Goal: Task Accomplishment & Management: Use online tool/utility

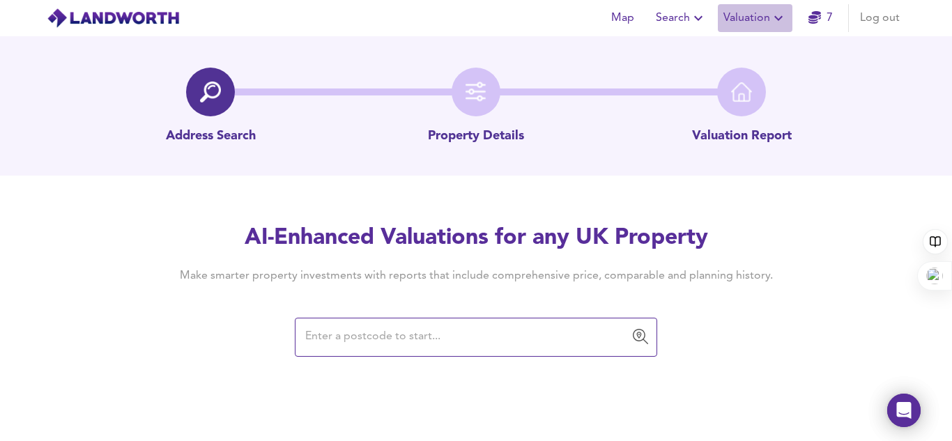
click at [778, 17] on icon "button" at bounding box center [778, 18] width 8 height 5
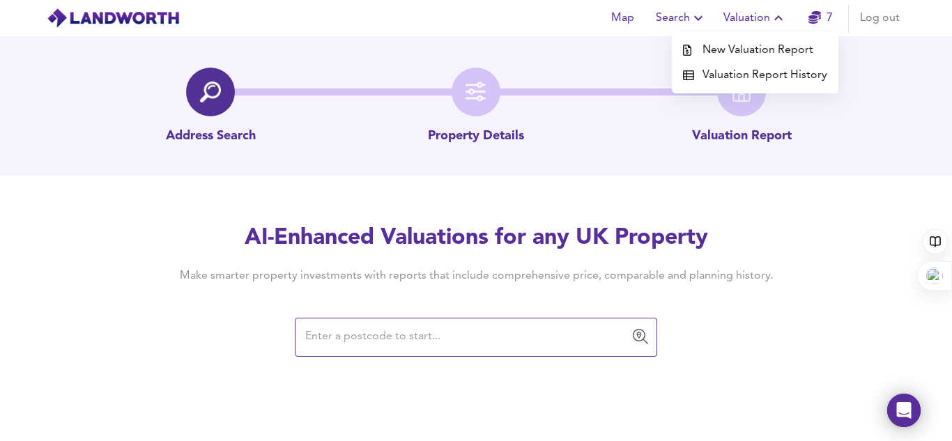
click at [341, 336] on input "text" at bounding box center [465, 337] width 329 height 26
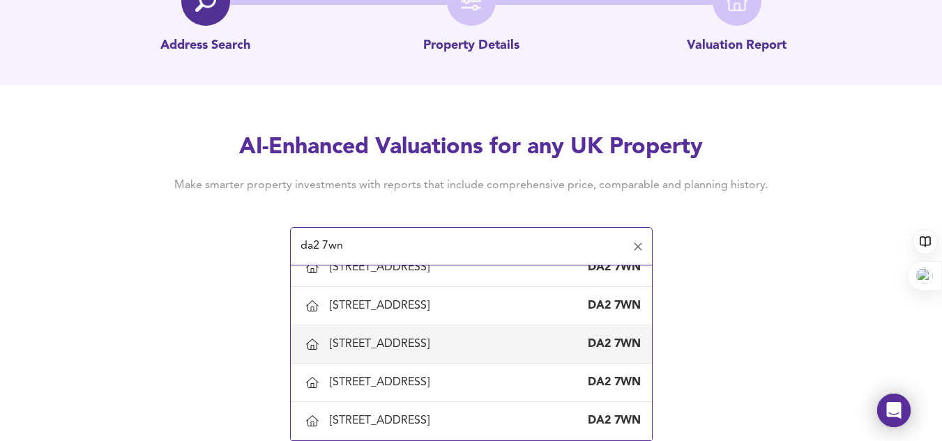
scroll to position [211, 0]
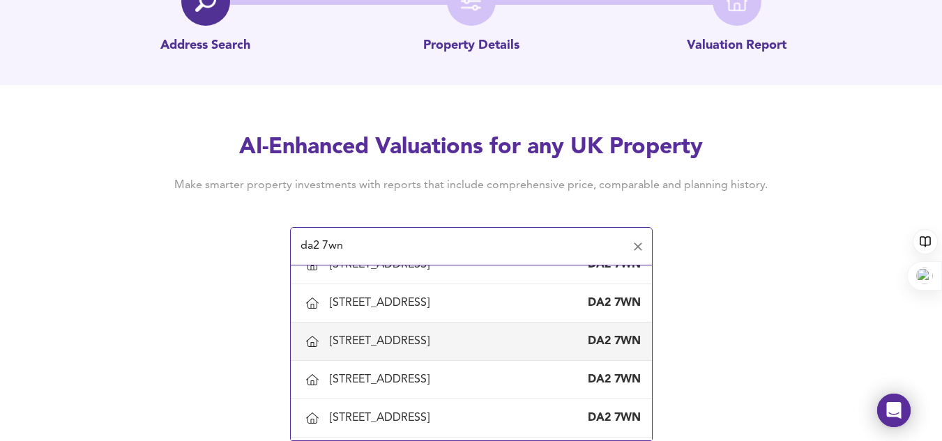
click at [401, 333] on div "[STREET_ADDRESS]" at bounding box center [471, 341] width 339 height 29
type input "[STREET_ADDRESS]"
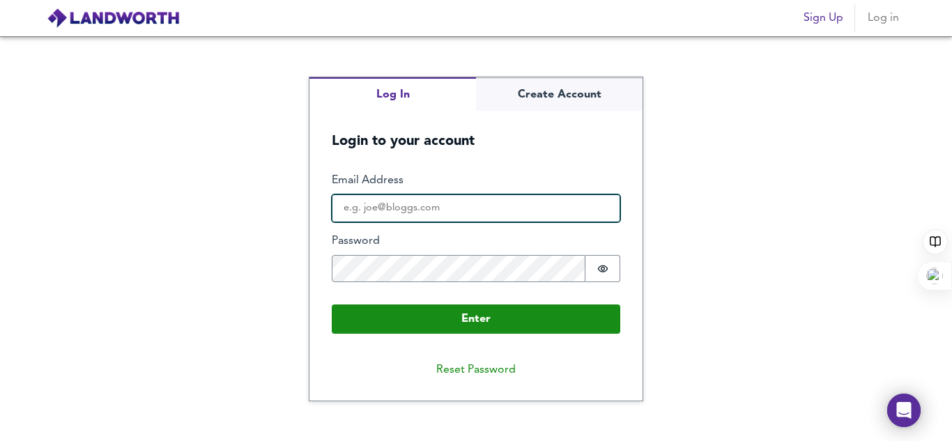
type input "[EMAIL_ADDRESS][DOMAIN_NAME]"
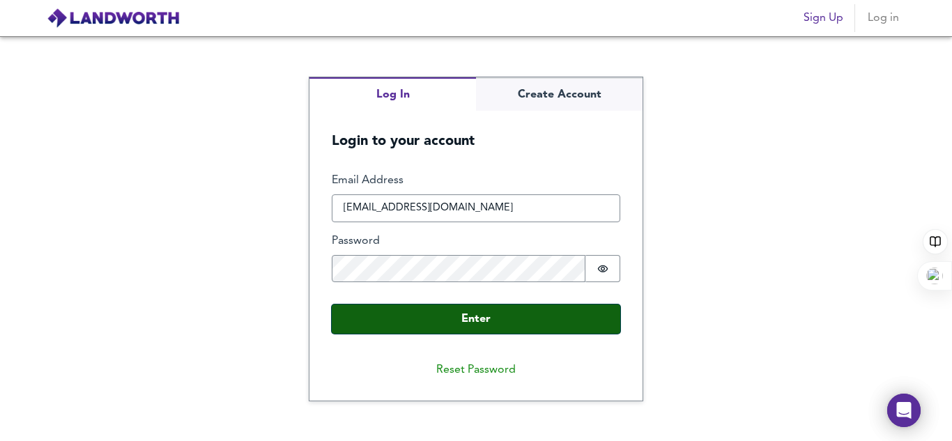
click at [426, 314] on button "Enter" at bounding box center [476, 319] width 289 height 29
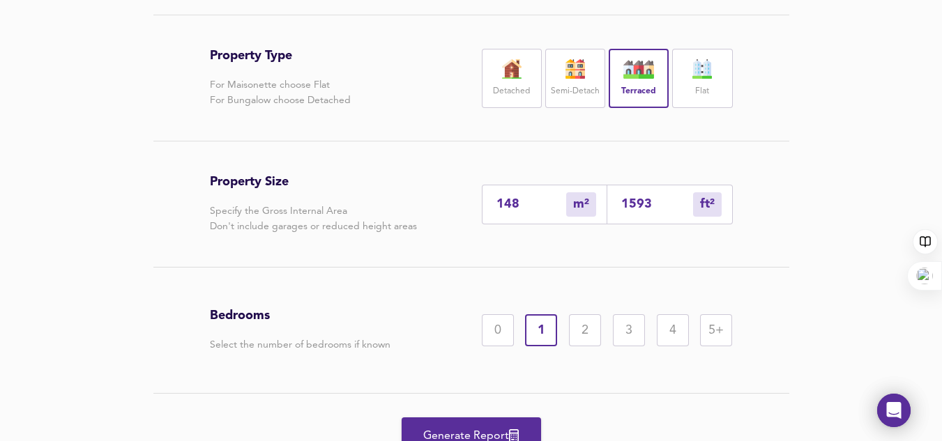
scroll to position [293, 0]
click at [673, 327] on div "4" at bounding box center [672, 330] width 32 height 32
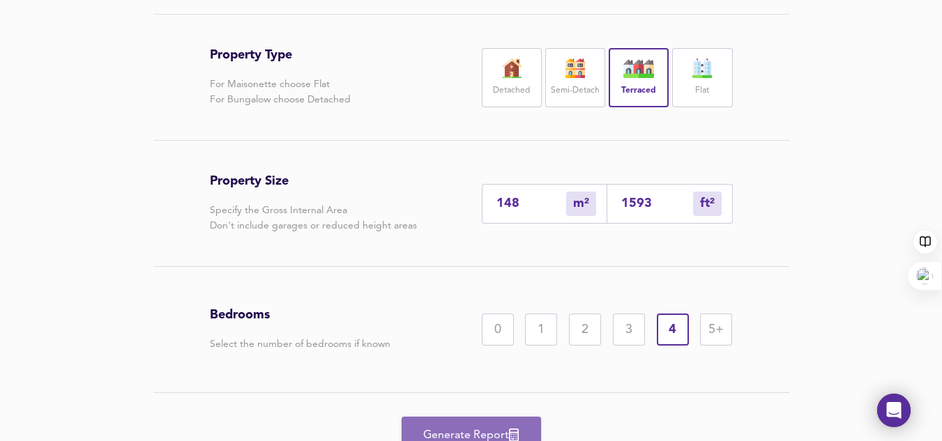
click at [471, 419] on button "Generate Report" at bounding box center [470, 435] width 139 height 37
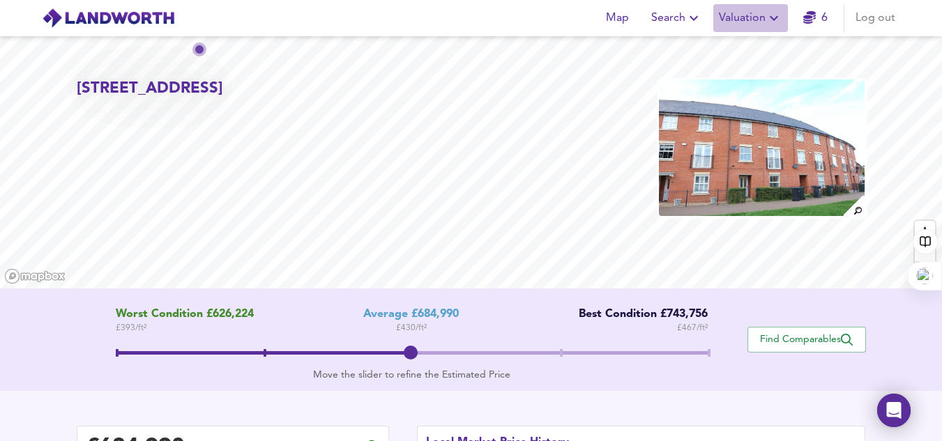
click at [762, 17] on span "Valuation" at bounding box center [750, 18] width 63 height 20
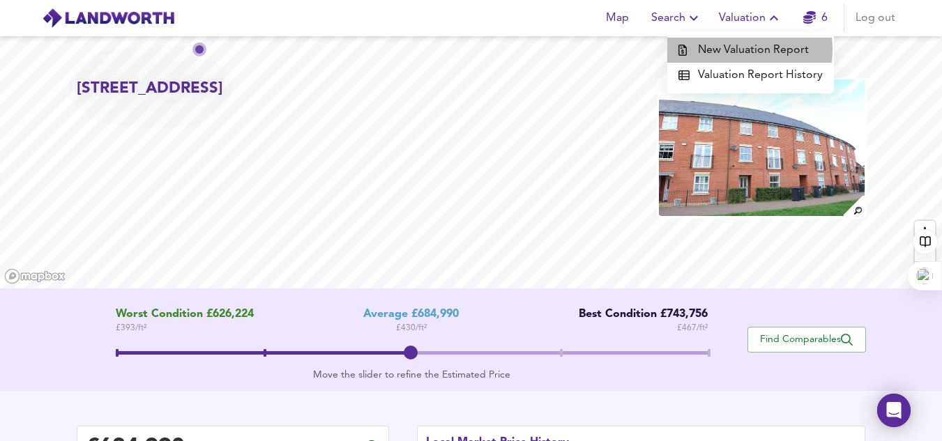
click at [741, 49] on li "New Valuation Report" at bounding box center [750, 50] width 167 height 25
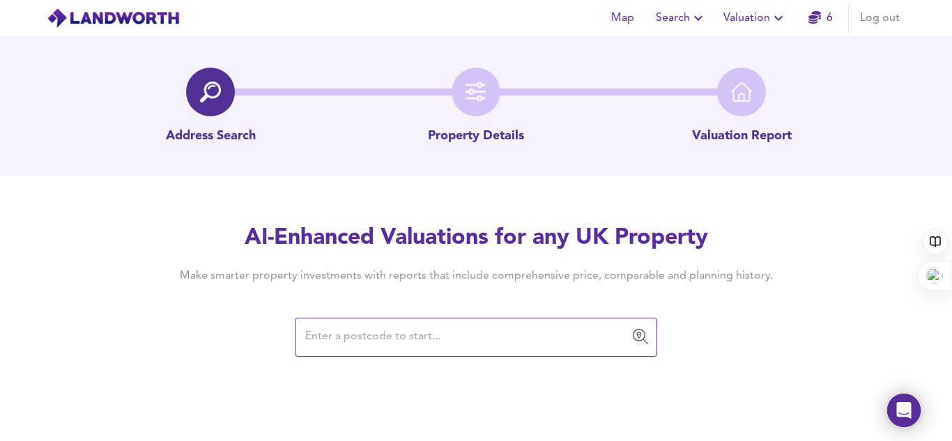
click at [348, 332] on input "text" at bounding box center [465, 337] width 329 height 26
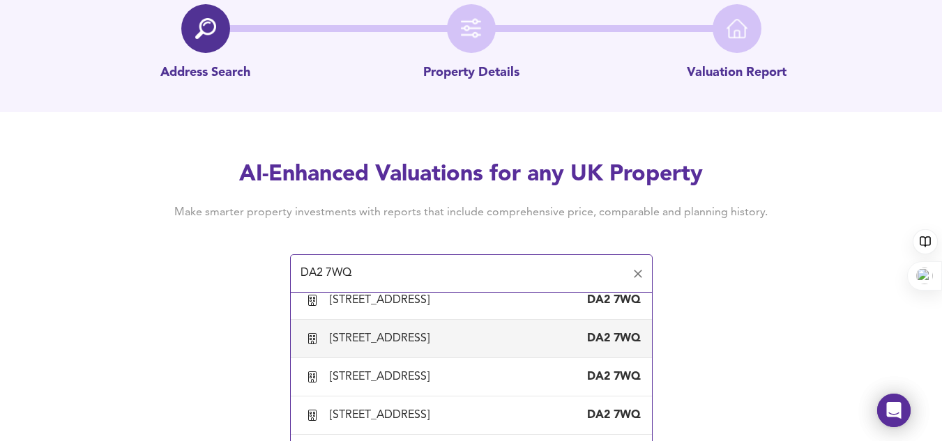
scroll to position [526, 0]
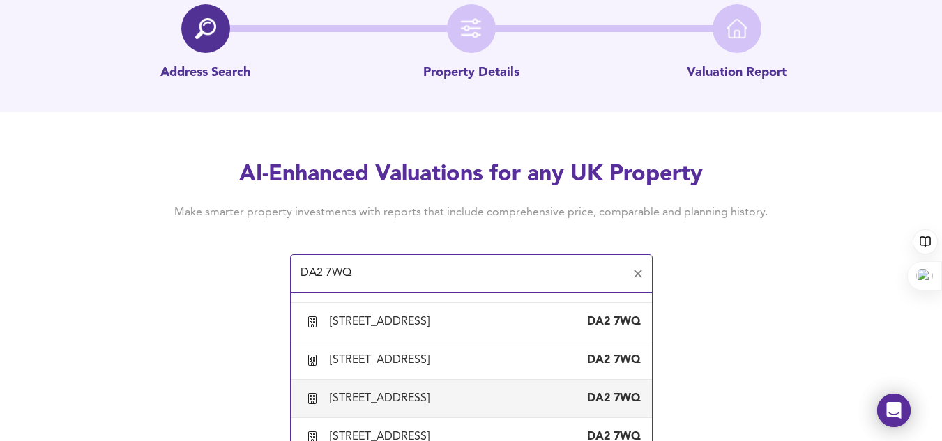
click at [375, 393] on div "[STREET_ADDRESS]" at bounding box center [382, 398] width 105 height 15
type input "[STREET_ADDRESS]"
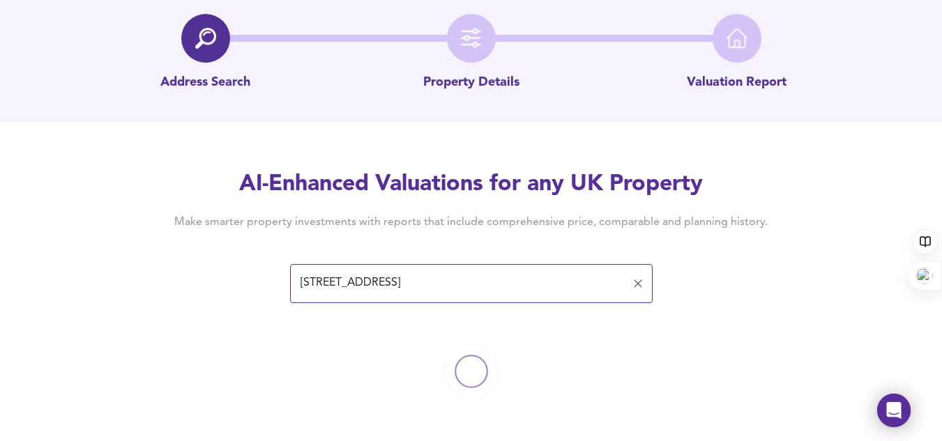
scroll to position [0, 0]
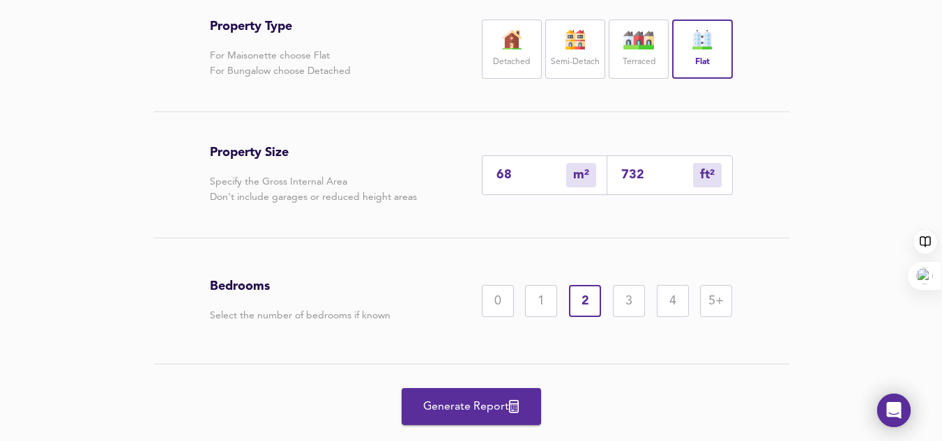
scroll to position [323, 0]
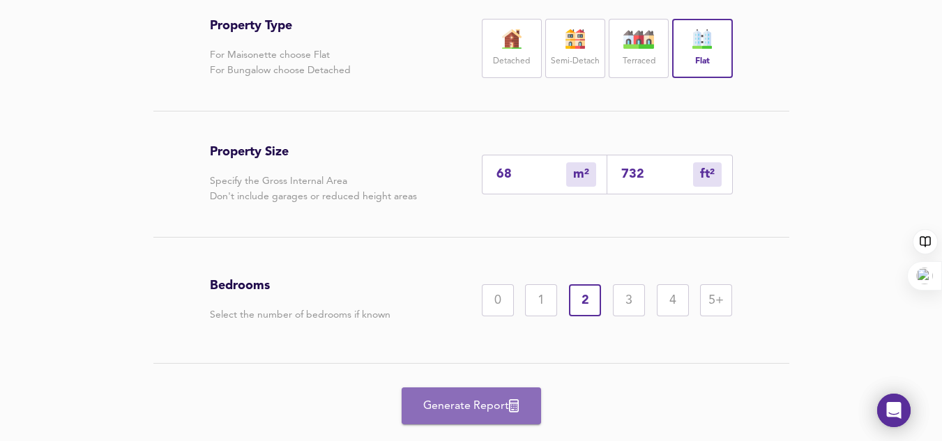
click at [471, 408] on span "Generate Report" at bounding box center [471, 407] width 112 height 20
